Goal: Transaction & Acquisition: Purchase product/service

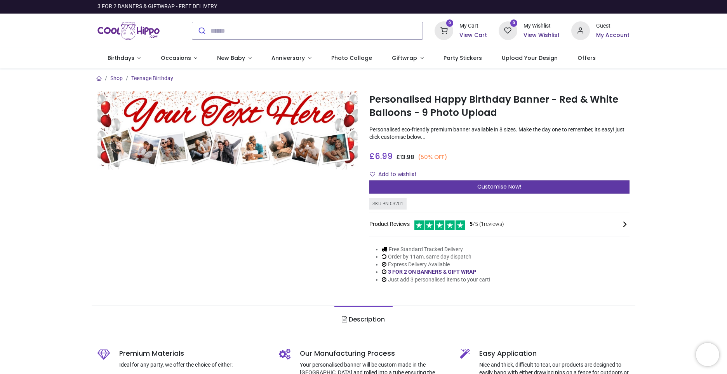
click at [510, 187] on span "Customise Now!" at bounding box center [499, 187] width 44 height 8
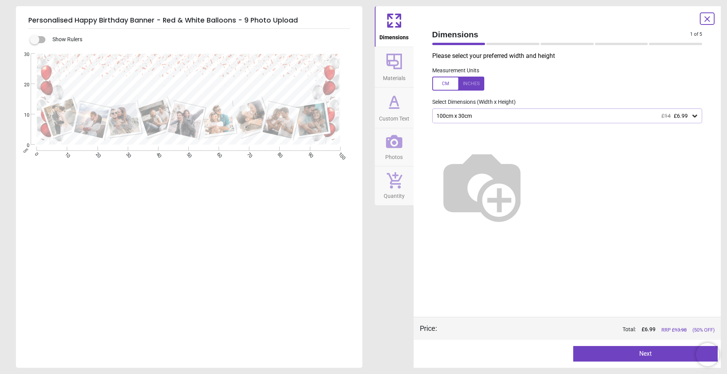
click at [609, 118] on div "100cm x 30cm £14 £6.99" at bounding box center [564, 116] width 256 height 7
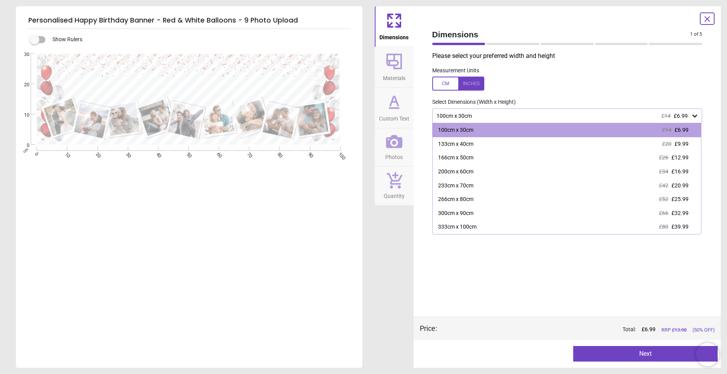
click at [609, 118] on div "100cm x 30cm £14 £6.99" at bounding box center [564, 116] width 256 height 7
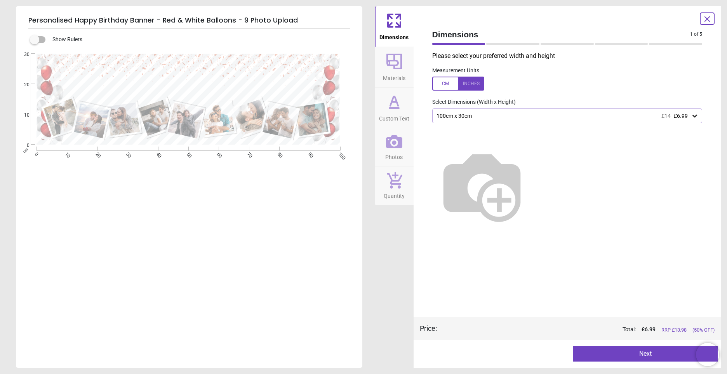
click at [532, 177] on img at bounding box center [481, 185] width 99 height 99
click at [536, 120] on div "100cm x 30cm £14 £6.99" at bounding box center [567, 115] width 270 height 15
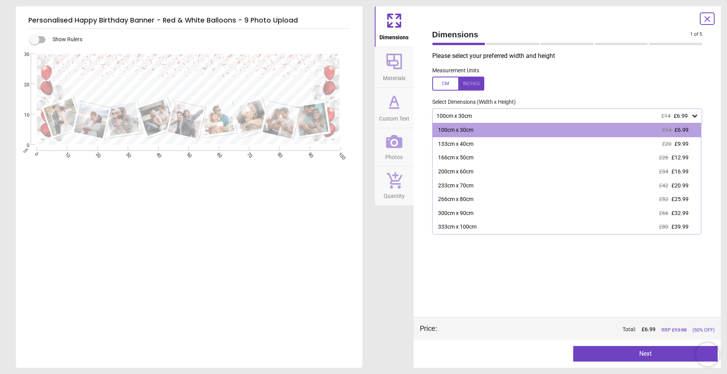
click at [536, 119] on div "100cm x 30cm £14 £6.99" at bounding box center [567, 115] width 270 height 15
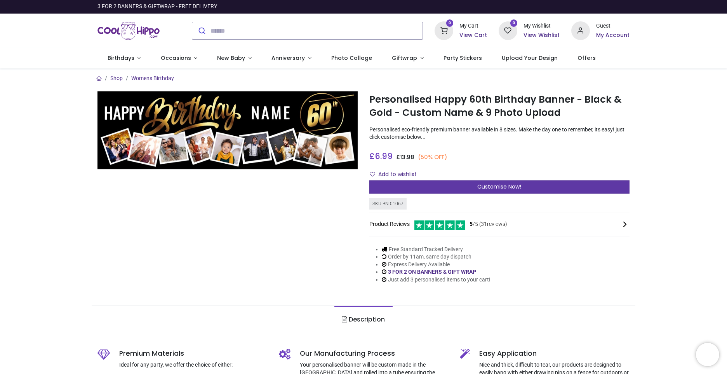
click at [518, 188] on span "Customise Now!" at bounding box center [499, 187] width 44 height 8
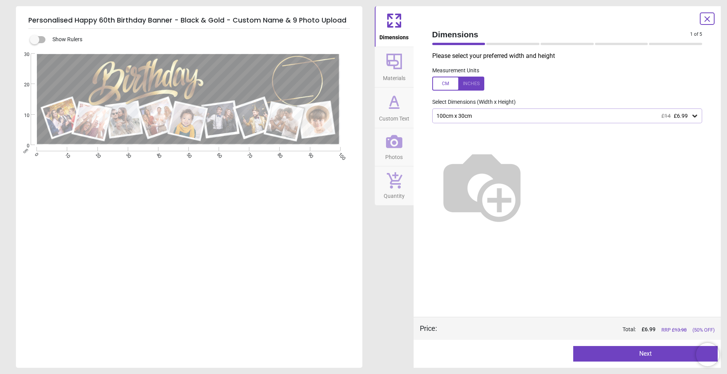
click at [501, 117] on div "100cm x 30cm £14 £6.99" at bounding box center [564, 116] width 256 height 7
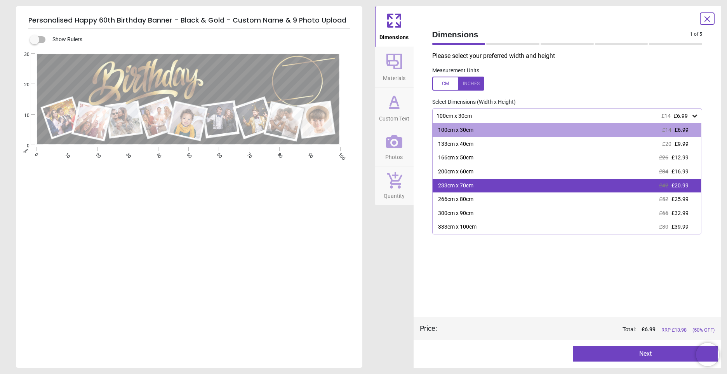
click at [495, 186] on div "233cm x 70cm £42 £20.99" at bounding box center [567, 186] width 269 height 14
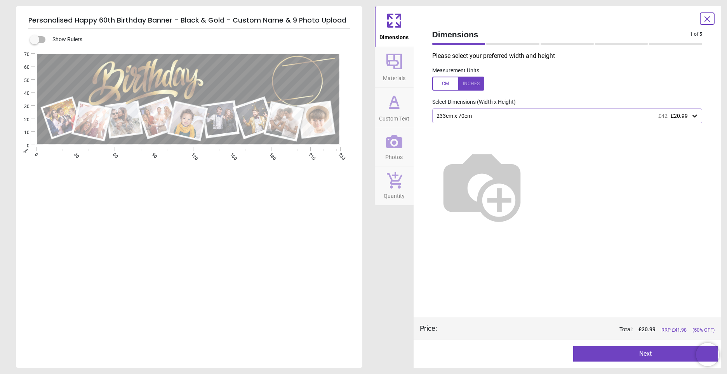
click at [502, 113] on div "233cm x 70cm £42 £20.99" at bounding box center [564, 116] width 256 height 7
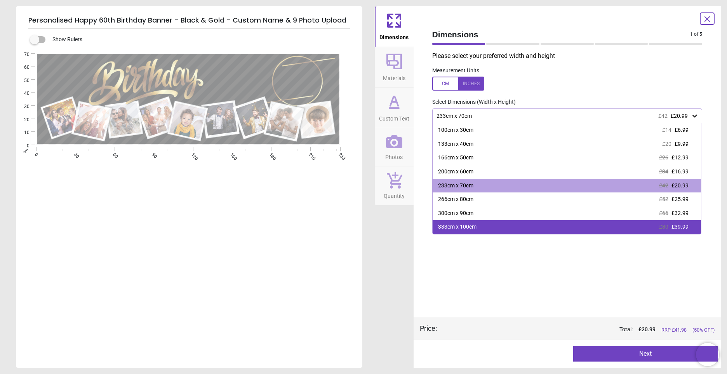
click at [487, 225] on div "333cm x 100cm £80 £39.99" at bounding box center [567, 227] width 269 height 14
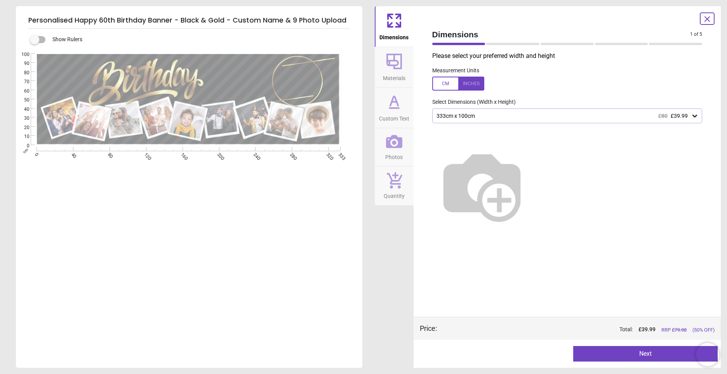
click at [474, 86] on div at bounding box center [458, 84] width 52 height 14
click at [521, 117] on div "131.1" x 39.4" (10ft 11" x 3ft 3") £80 £39.99" at bounding box center [564, 116] width 256 height 7
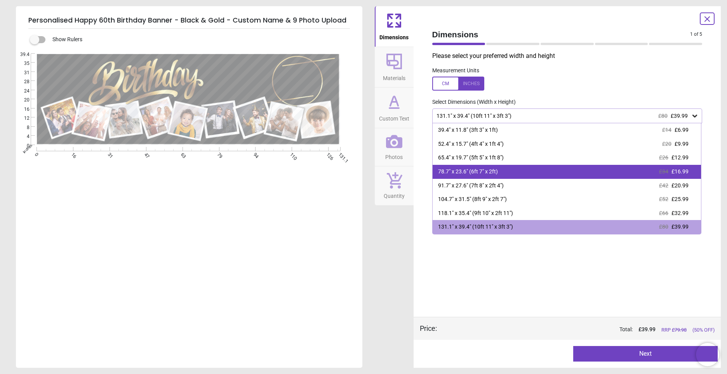
click at [506, 175] on div "78.7" x 23.6" (6ft 7" x 2ft) £34 £16.99" at bounding box center [567, 172] width 269 height 14
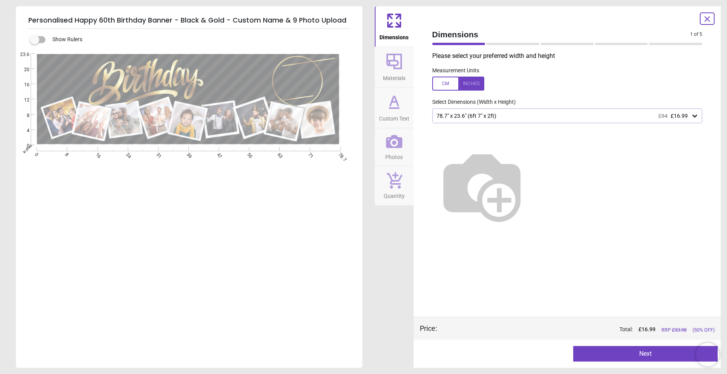
click at [644, 355] on button "Next" at bounding box center [645, 354] width 145 height 16
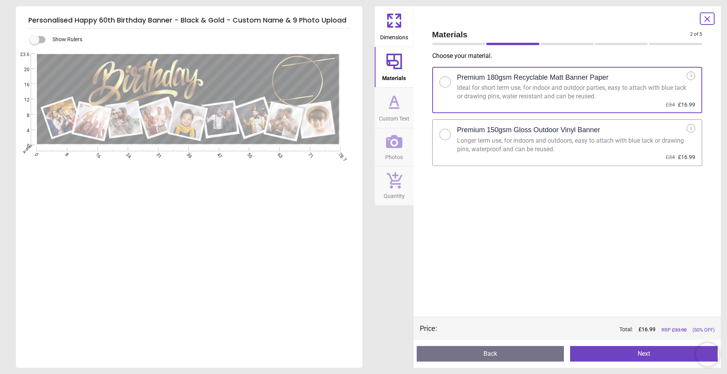
click at [449, 136] on div at bounding box center [445, 135] width 12 height 12
click at [654, 357] on button "Next" at bounding box center [644, 354] width 148 height 16
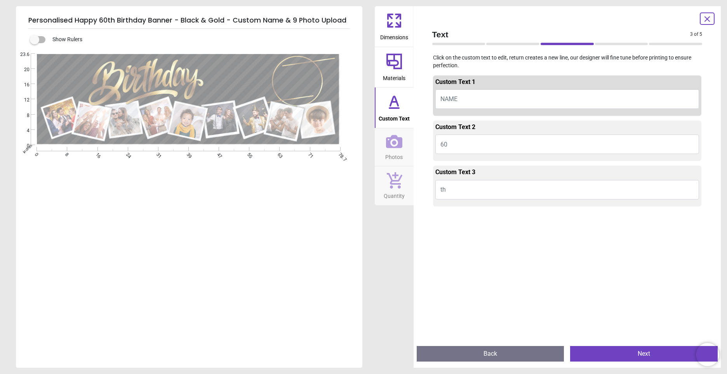
click at [481, 98] on button "NAME" at bounding box center [568, 98] width 264 height 19
click at [462, 100] on button "NAME" at bounding box center [568, 98] width 264 height 19
type textarea "**********"
click at [492, 147] on button "60" at bounding box center [568, 143] width 264 height 19
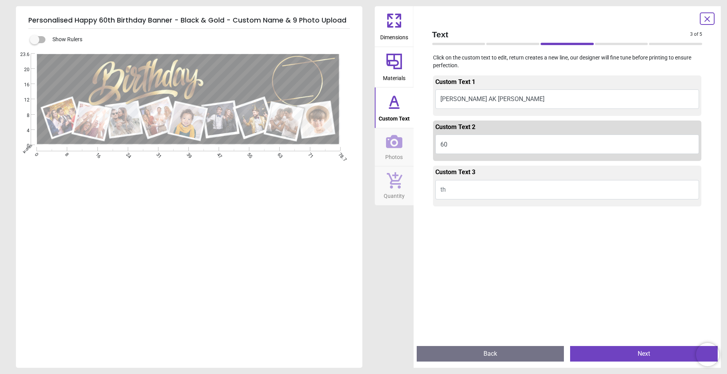
type textarea "**"
click at [497, 190] on button "th" at bounding box center [568, 189] width 264 height 19
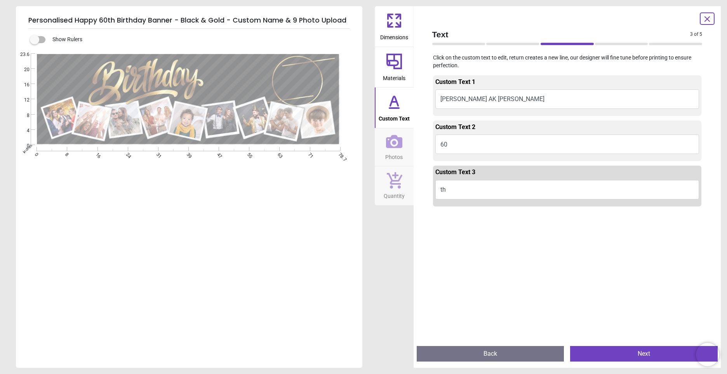
type textarea "**"
click at [631, 354] on button "Next" at bounding box center [644, 354] width 148 height 16
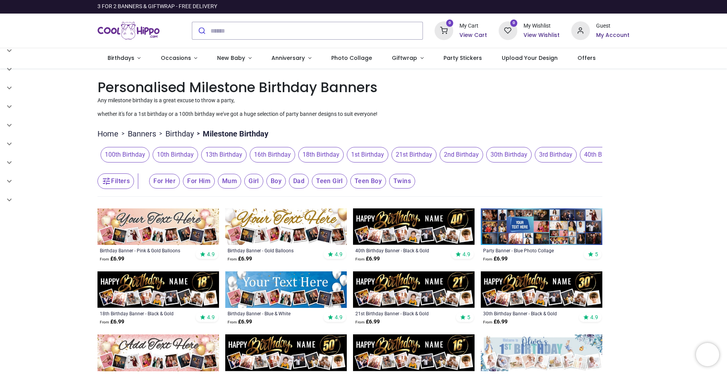
click at [200, 183] on span "For Him" at bounding box center [199, 181] width 32 height 15
